Goal: Download file/media

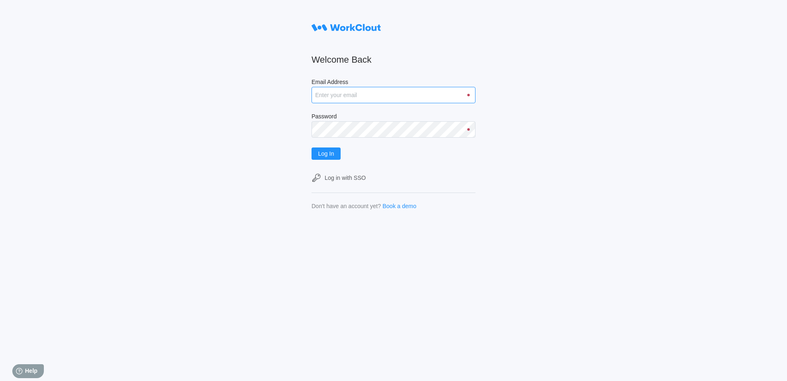
click at [330, 89] on input "Email Address" at bounding box center [394, 95] width 164 height 16
type input "Acarlton@mailinator.com"
click at [312, 148] on button "Log In" at bounding box center [326, 154] width 29 height 12
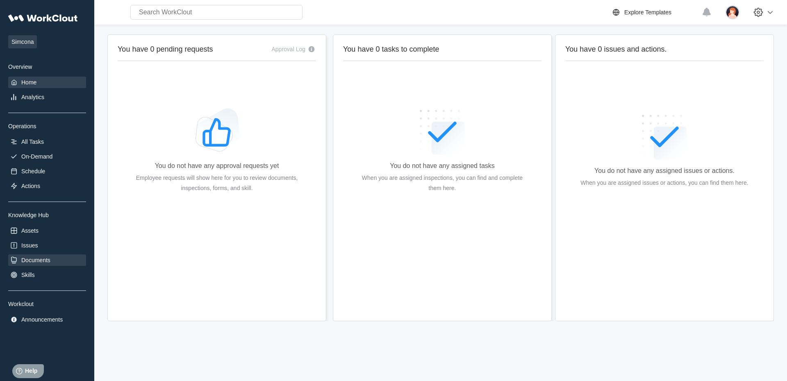
click at [53, 256] on div "Documents" at bounding box center [47, 260] width 78 height 11
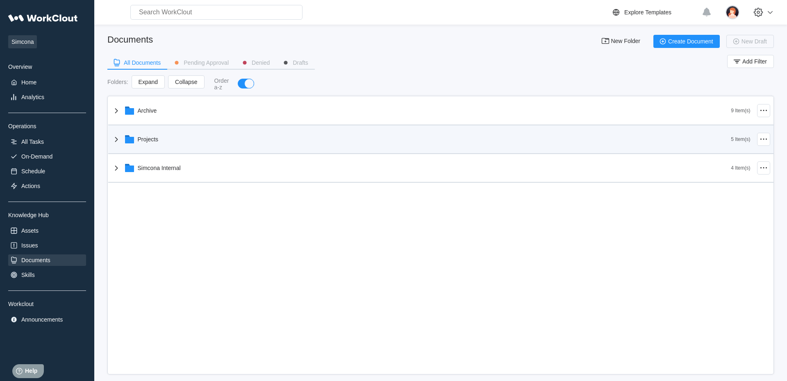
click at [237, 148] on div "Projects" at bounding box center [422, 139] width 620 height 21
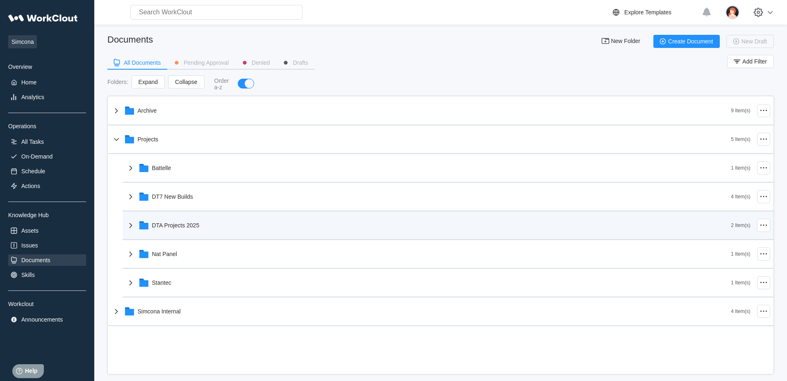
click at [182, 231] on div "DTA Projects 2025" at bounding box center [429, 225] width 606 height 21
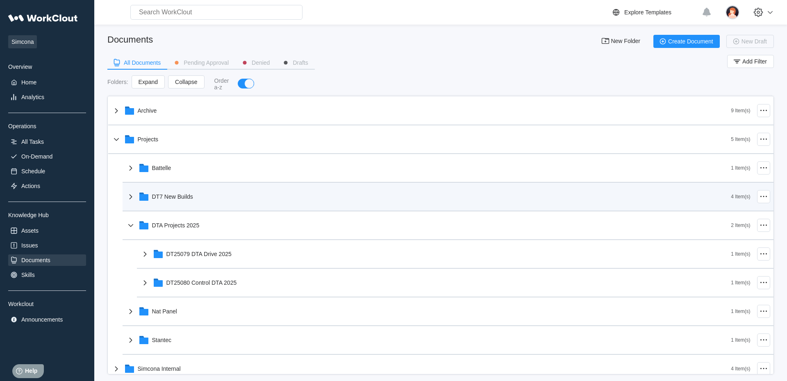
click at [173, 201] on div "DT7 New Builds" at bounding box center [429, 196] width 606 height 21
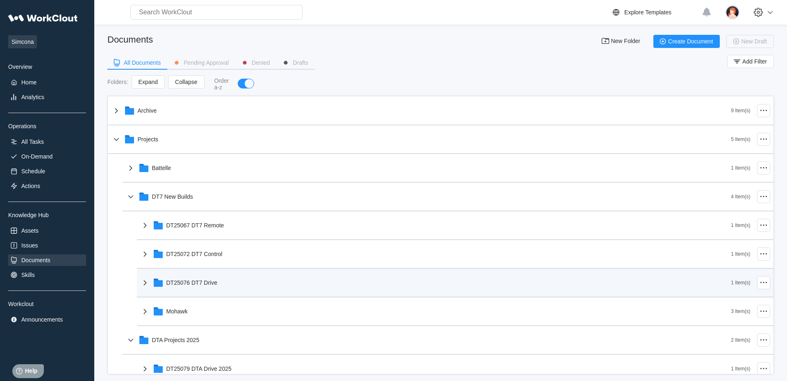
click at [192, 277] on div "DT25076 DT7 Drive" at bounding box center [435, 282] width 591 height 21
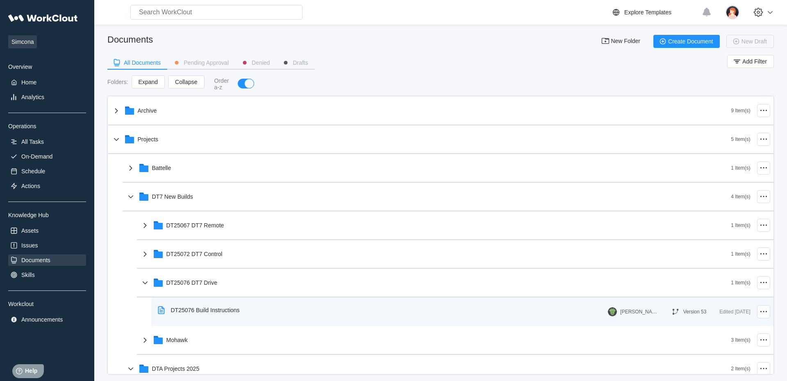
click at [199, 320] on div "DT25076 Build Instructions" at bounding box center [201, 310] width 92 height 19
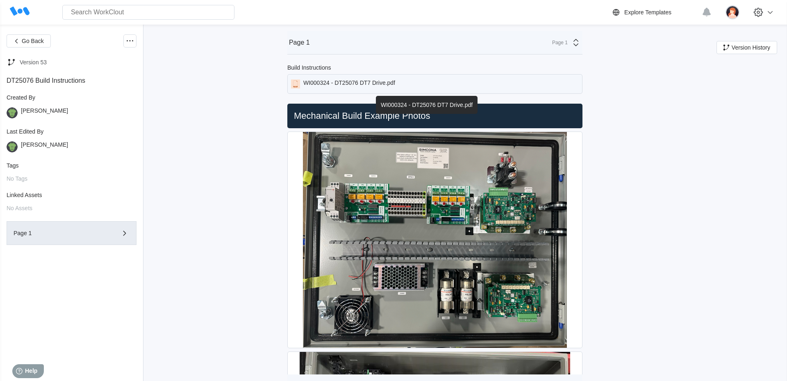
click at [380, 83] on div "WI000324 - DT25076 DT7 Drive.pdf" at bounding box center [349, 84] width 92 height 9
